Goal: Navigation & Orientation: Find specific page/section

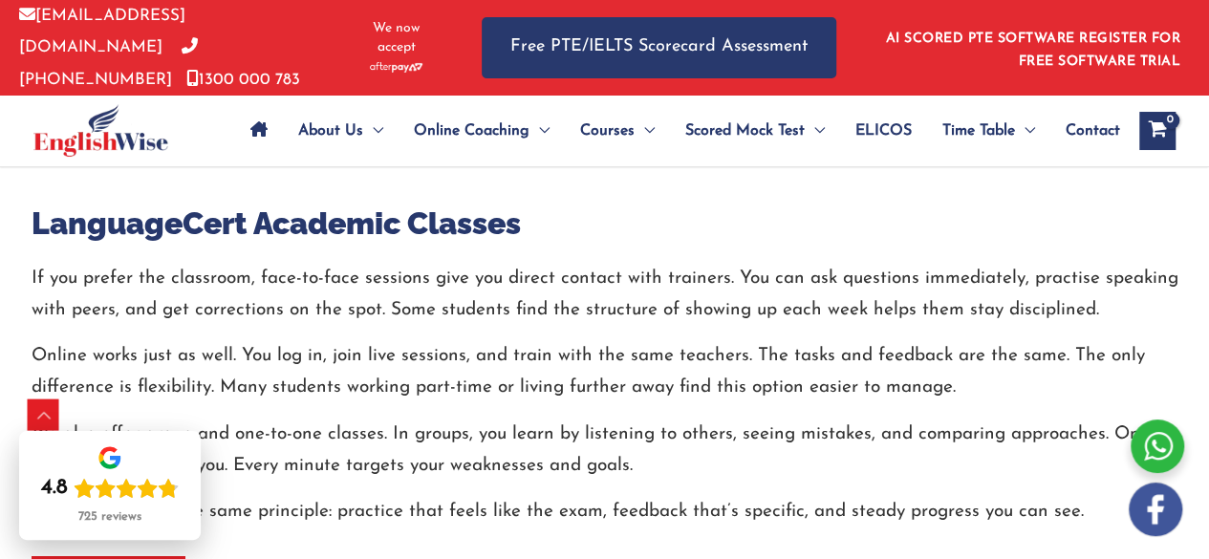
scroll to position [3370, 0]
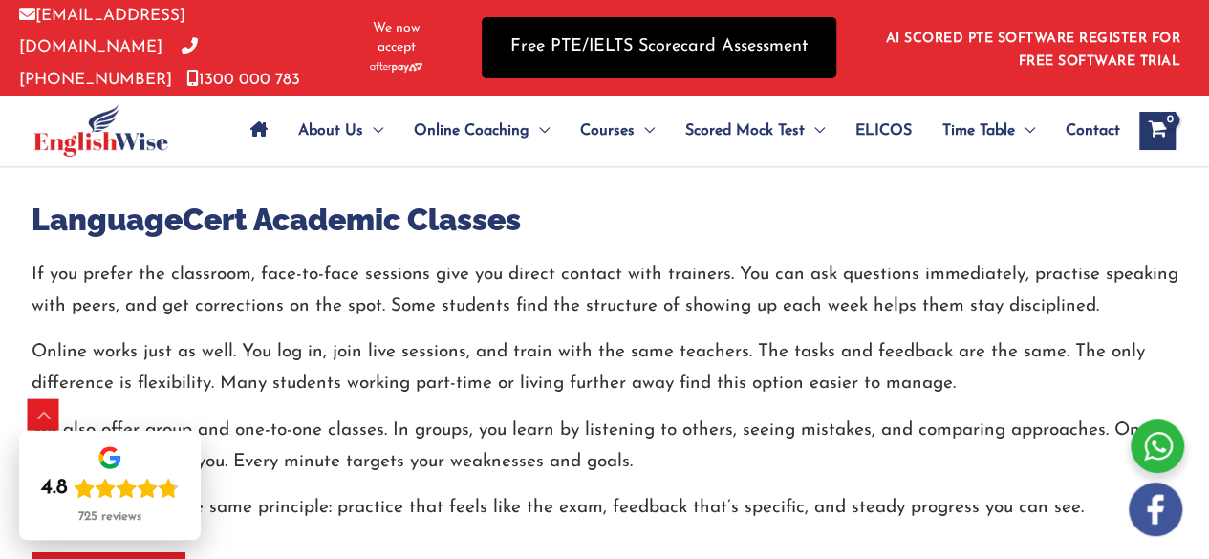
click at [615, 47] on link "Free PTE/IELTS Scorecard Assessment" at bounding box center [659, 47] width 355 height 60
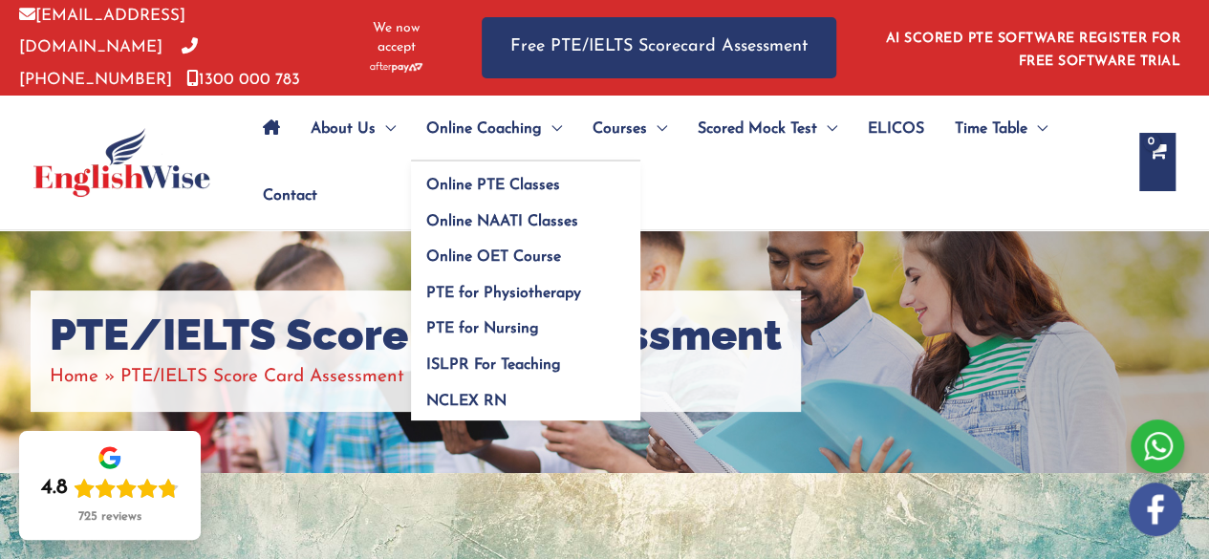
click at [453, 107] on span "Online Coaching" at bounding box center [484, 129] width 116 height 67
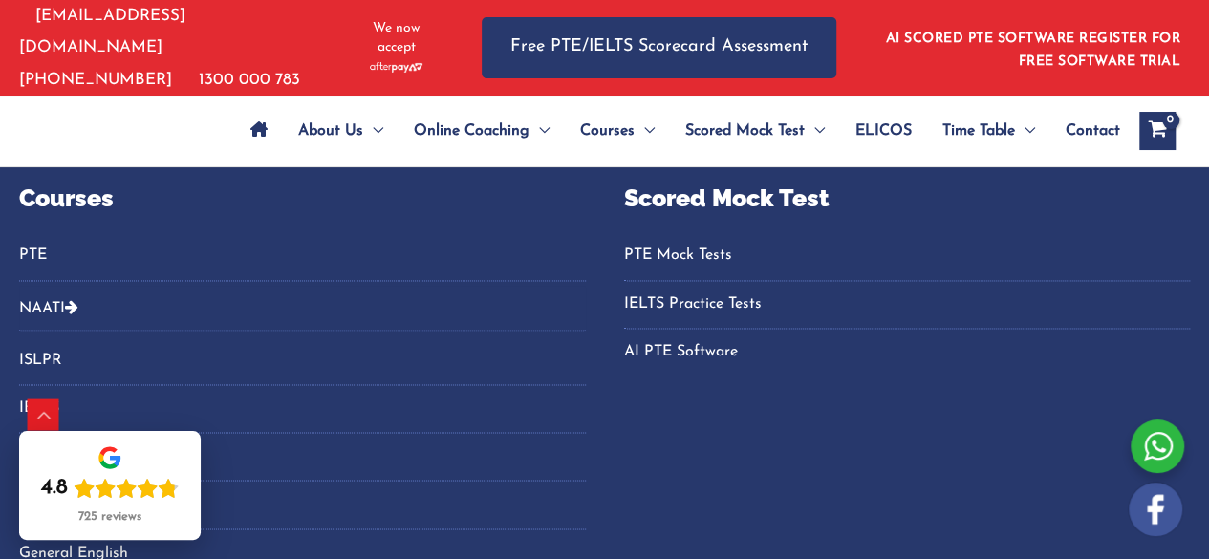
scroll to position [1392, 0]
